Goal: Task Accomplishment & Management: Use online tool/utility

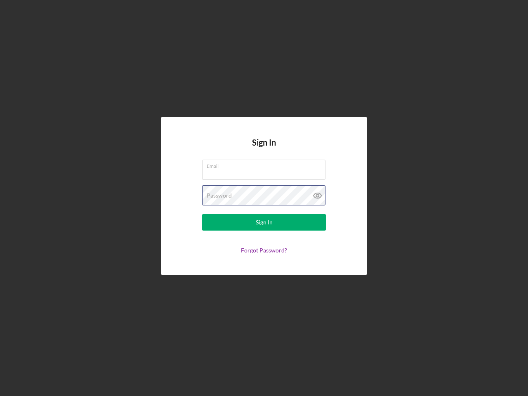
click at [264, 198] on div "Password" at bounding box center [264, 195] width 124 height 21
click at [318, 196] on icon at bounding box center [318, 195] width 21 height 21
